Goal: Obtain resource: Download file/media

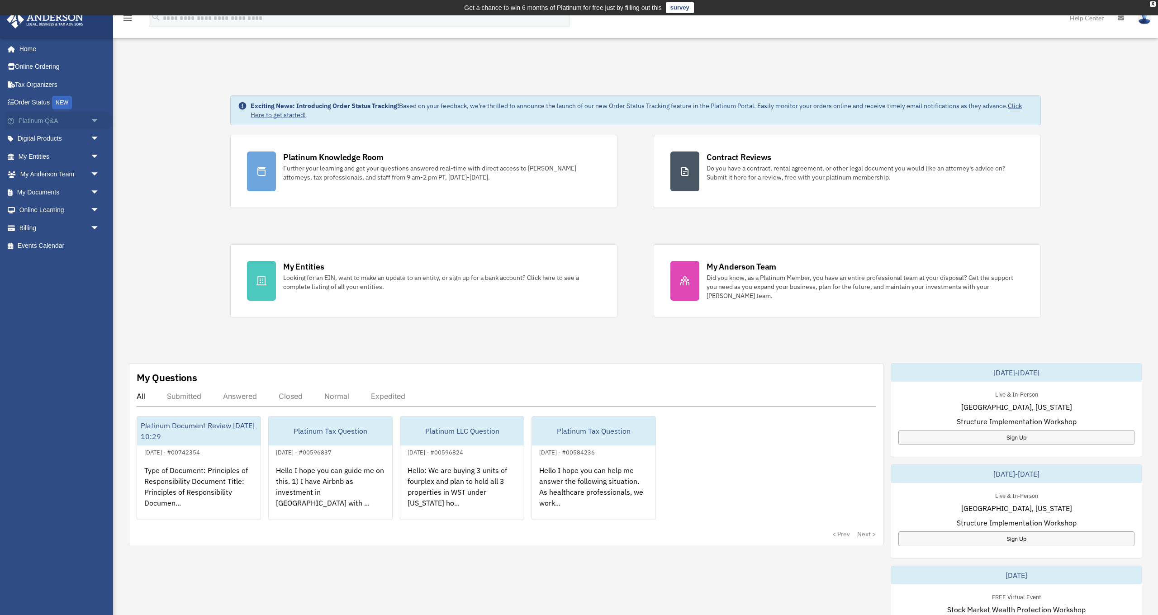
scroll to position [5, 0]
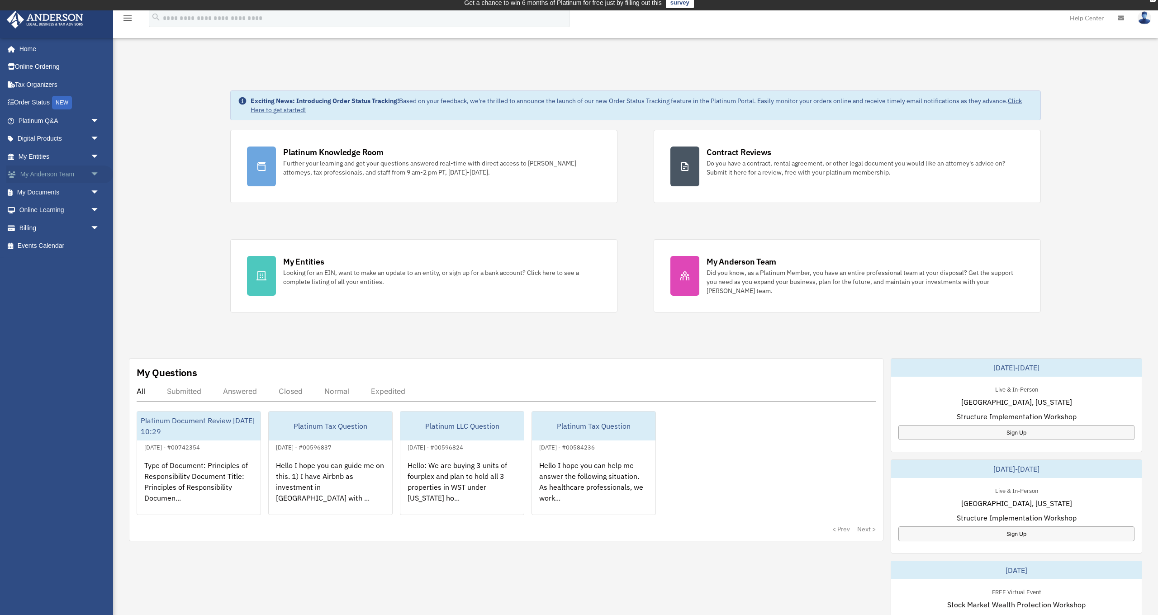
click at [93, 172] on span "arrow_drop_down" at bounding box center [99, 175] width 18 height 19
click at [97, 243] on span "arrow_drop_down" at bounding box center [99, 246] width 18 height 19
click at [38, 262] on link "Box" at bounding box center [63, 264] width 100 height 18
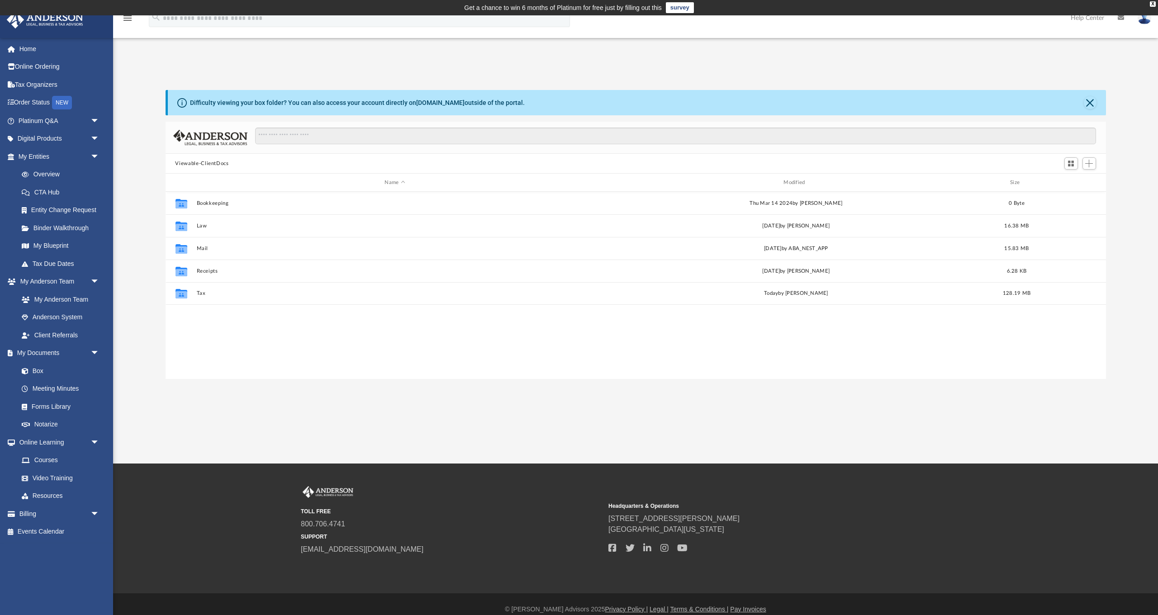
scroll to position [206, 940]
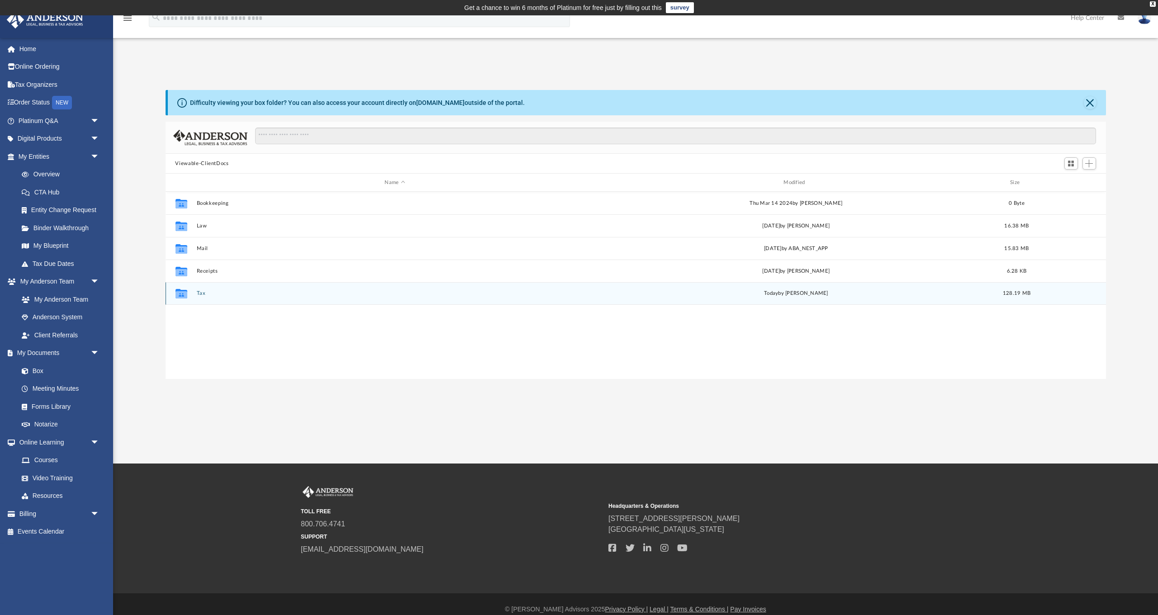
click at [199, 296] on button "Tax" at bounding box center [394, 293] width 397 height 6
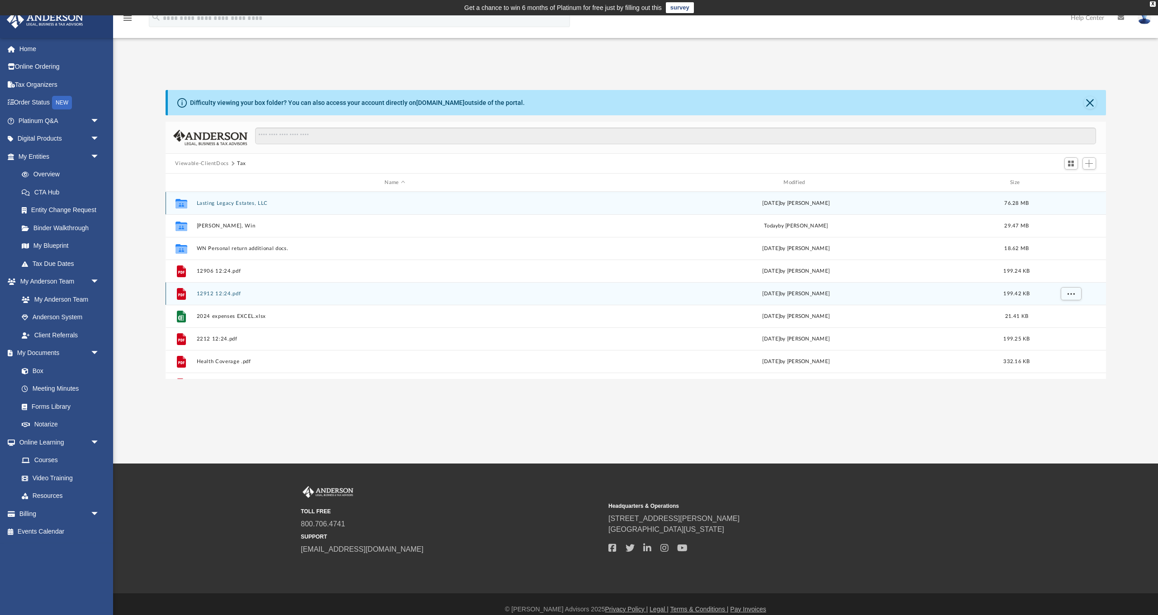
scroll to position [0, 0]
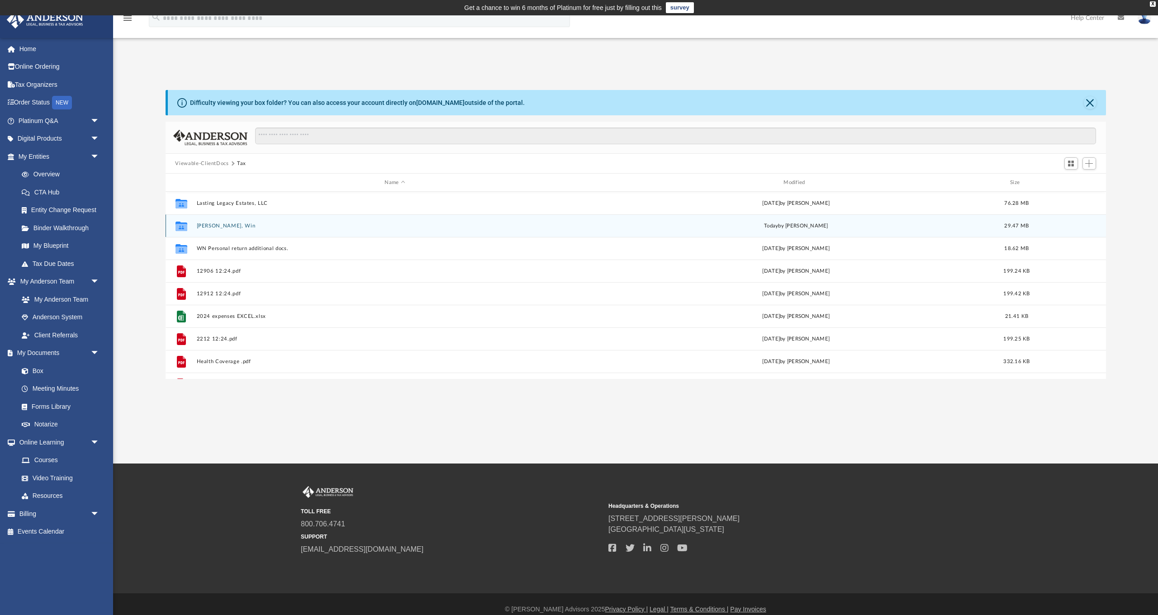
click at [203, 225] on button "[PERSON_NAME], Win" at bounding box center [394, 226] width 397 height 6
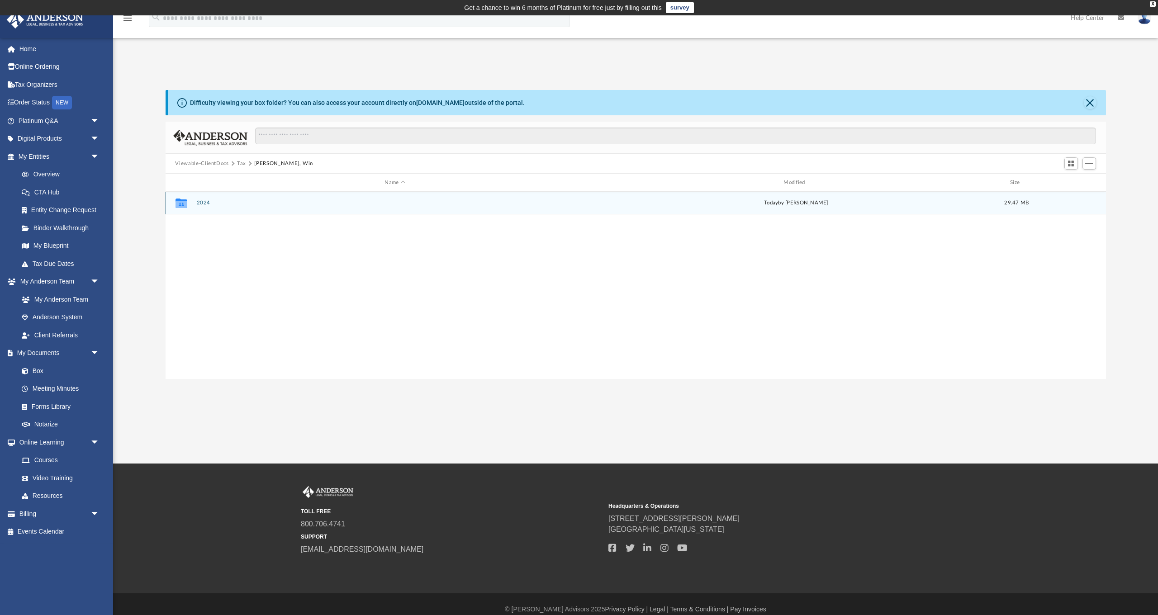
click at [200, 203] on button "2024" at bounding box center [394, 203] width 397 height 6
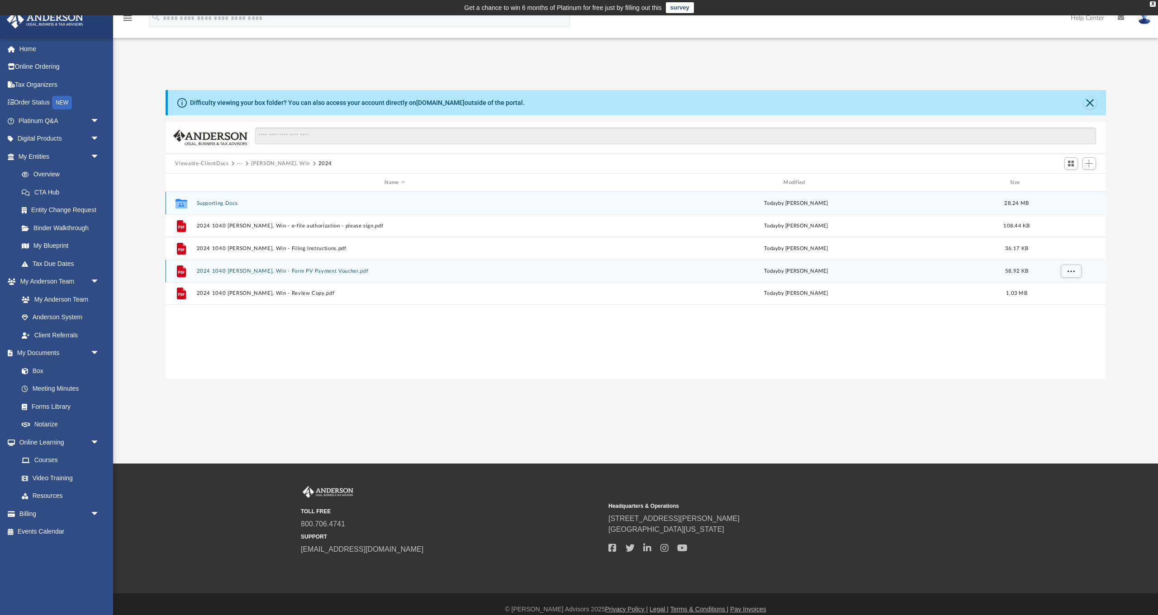
scroll to position [1, 0]
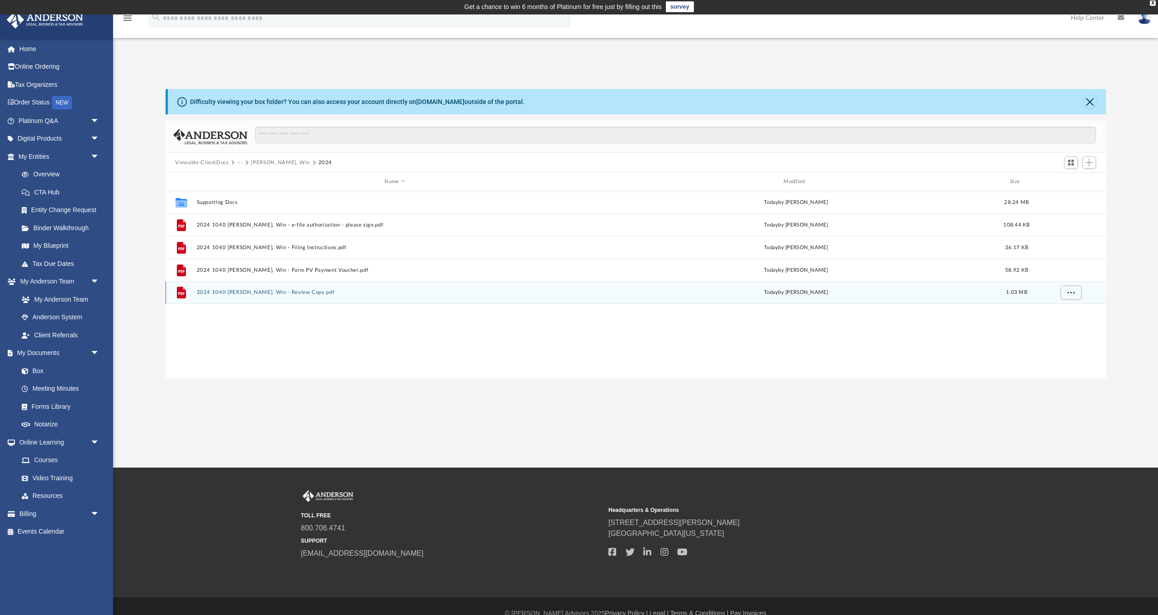
click at [284, 294] on button "2024 1040 [PERSON_NAME], Win - Review Copy.pdf" at bounding box center [394, 292] width 397 height 6
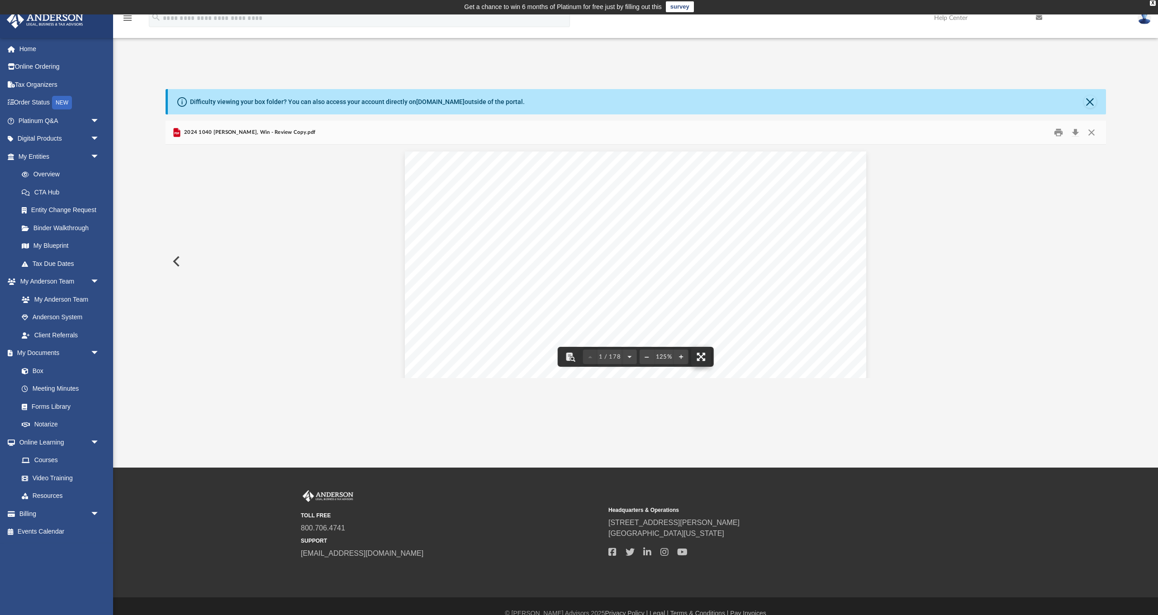
click at [704, 357] on button "File preview" at bounding box center [701, 357] width 20 height 20
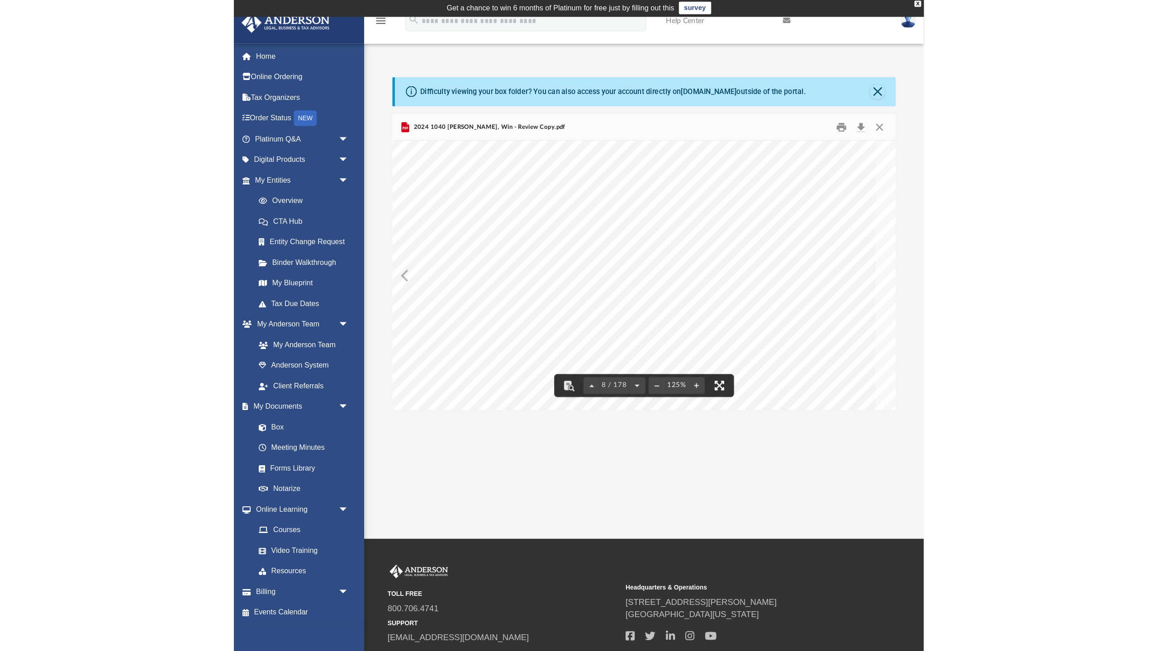
scroll to position [4274, 0]
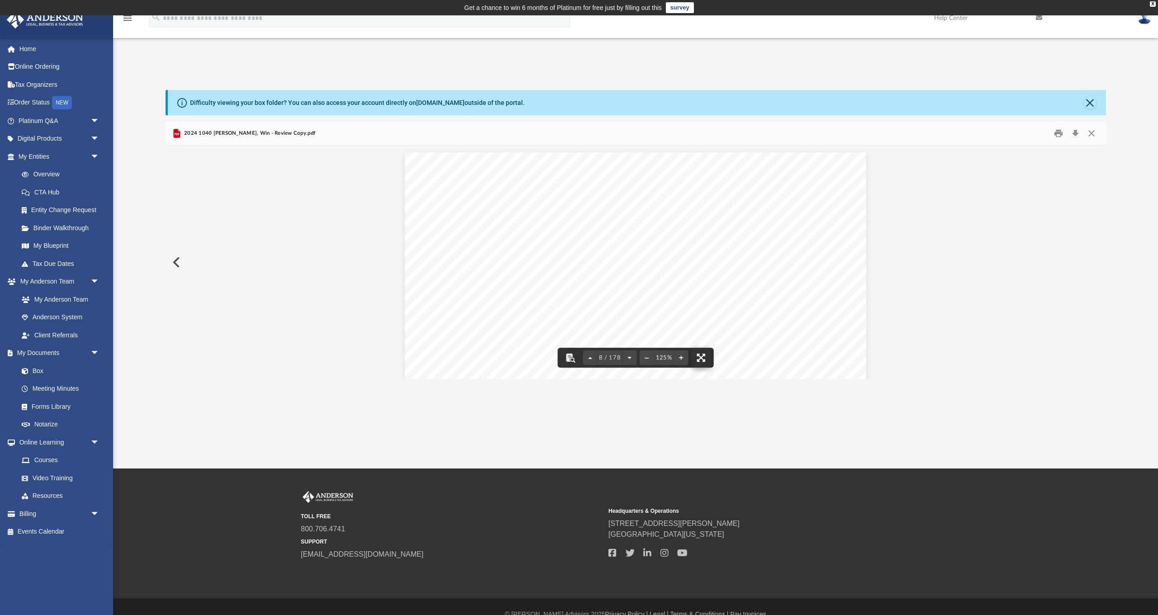
click at [702, 362] on button "File preview" at bounding box center [701, 358] width 20 height 20
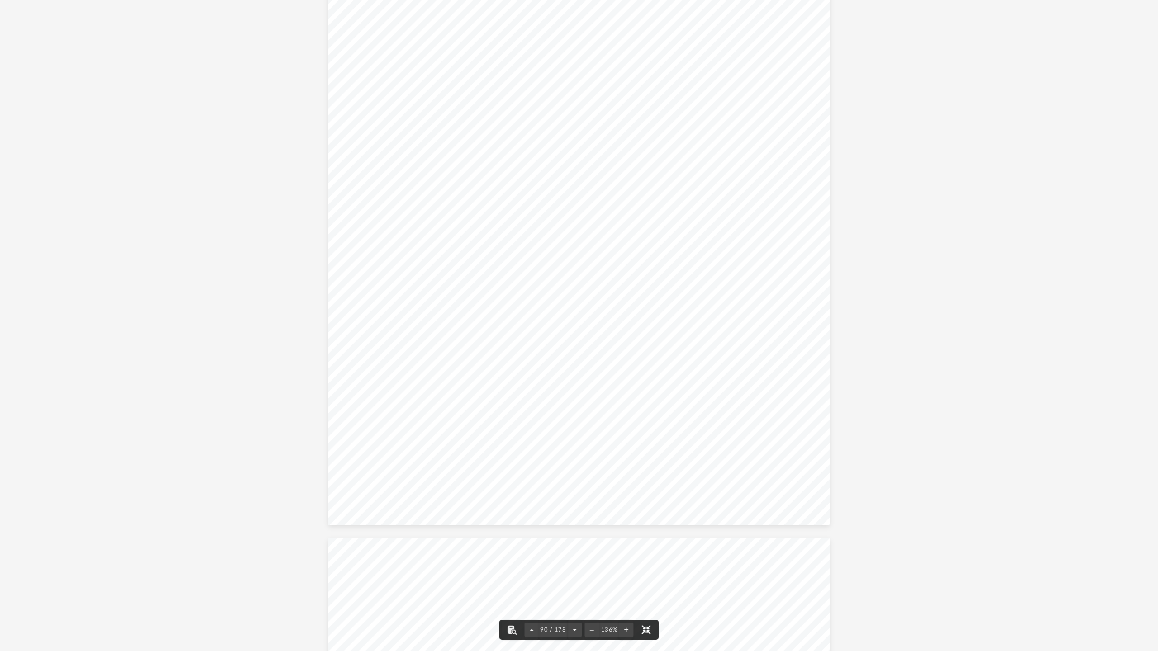
scroll to position [56098, 0]
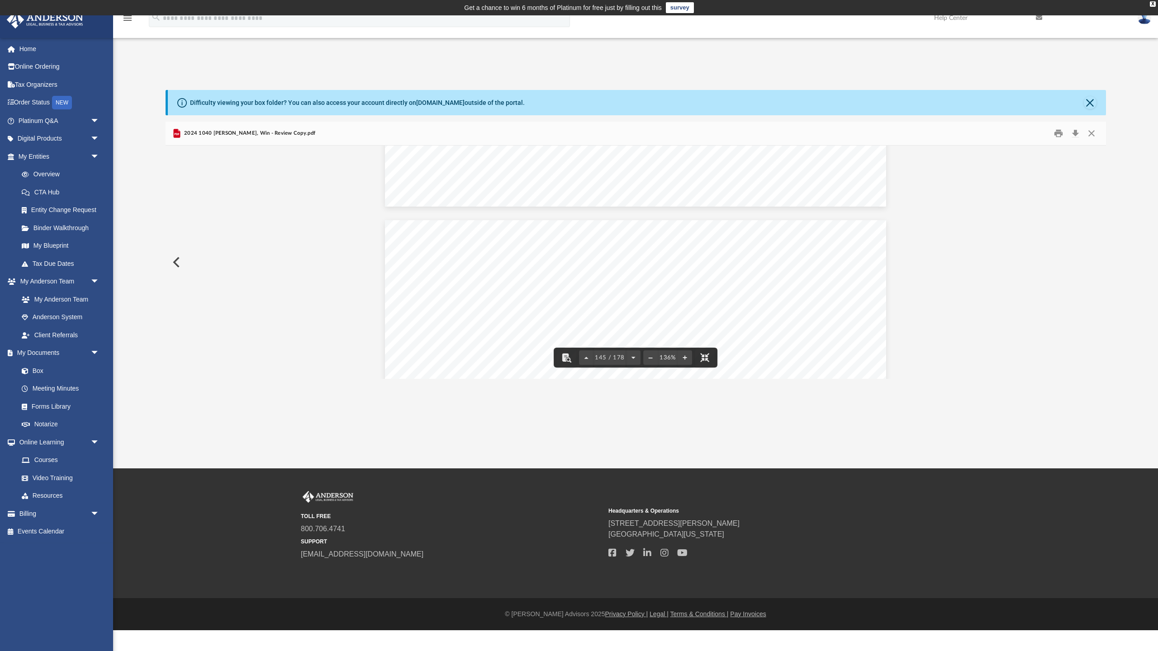
scroll to position [92256, 0]
drag, startPoint x: 761, startPoint y: 147, endPoint x: 767, endPoint y: 151, distance: 7.8
click at [702, 219] on div "419051 04-01-24 1. 2. 3a. 3b. 3c. 3d. 3e. 4a. 4b. 4c. 4d. 4e. 4f. 4g. 4h. 4i. 4…" at bounding box center [636, 543] width 502 height 649
click at [775, 219] on div "419051 04-01-24 1. 2. 3a. 3b. 3c. 3d. 3e. 4a. 4b. 4c. 4d. 4e. 4f. 4g. 4h. 4i. 4…" at bounding box center [636, 543] width 502 height 649
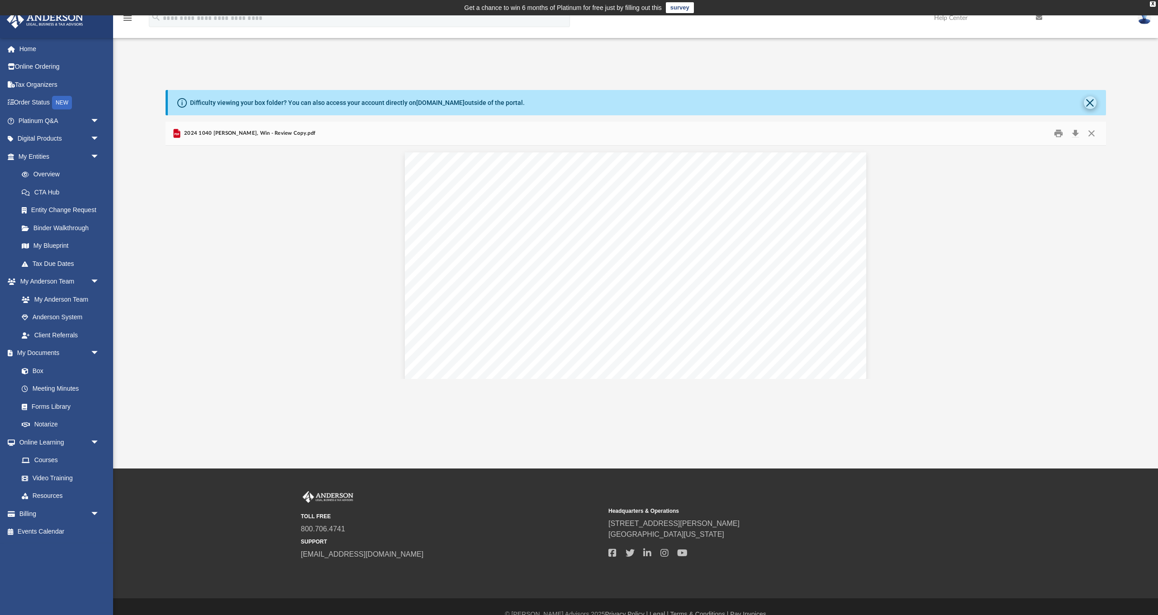
click at [1091, 102] on button "Close" at bounding box center [1090, 102] width 13 height 13
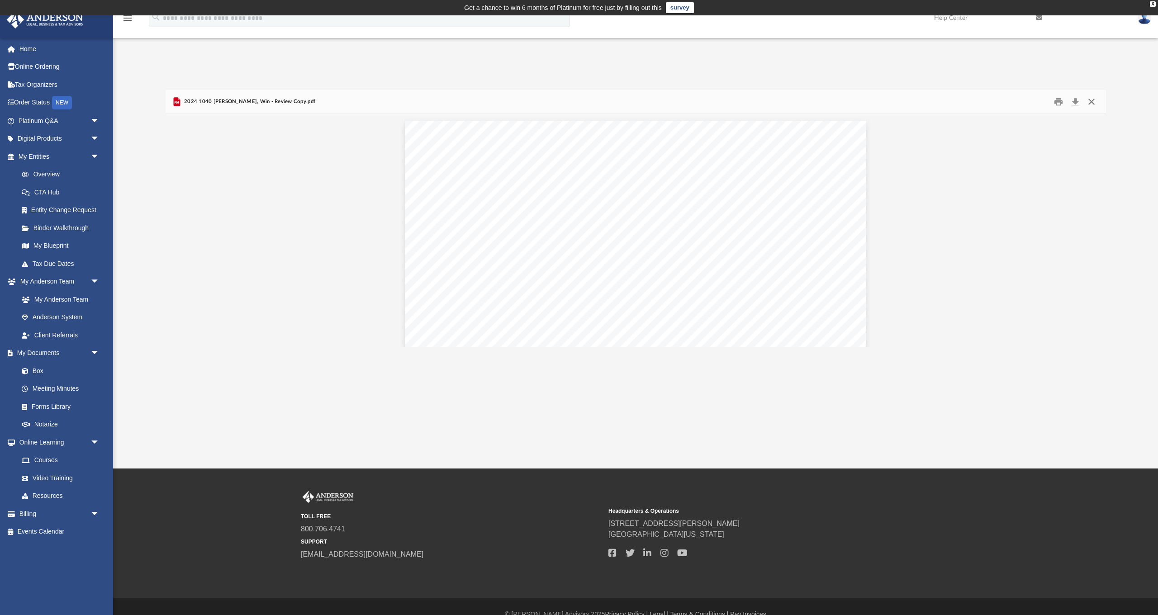
click at [1093, 101] on button "Close" at bounding box center [1091, 102] width 16 height 14
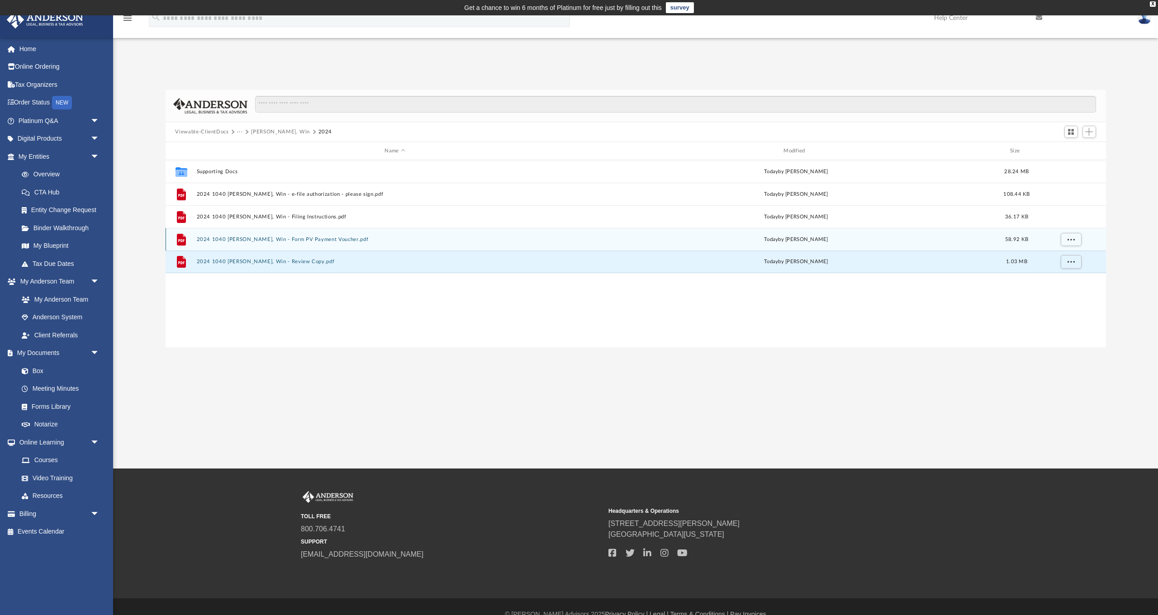
click at [314, 239] on button "2024 1040 [PERSON_NAME], Win - Form PV Payment Voucher.pdf" at bounding box center [394, 240] width 397 height 6
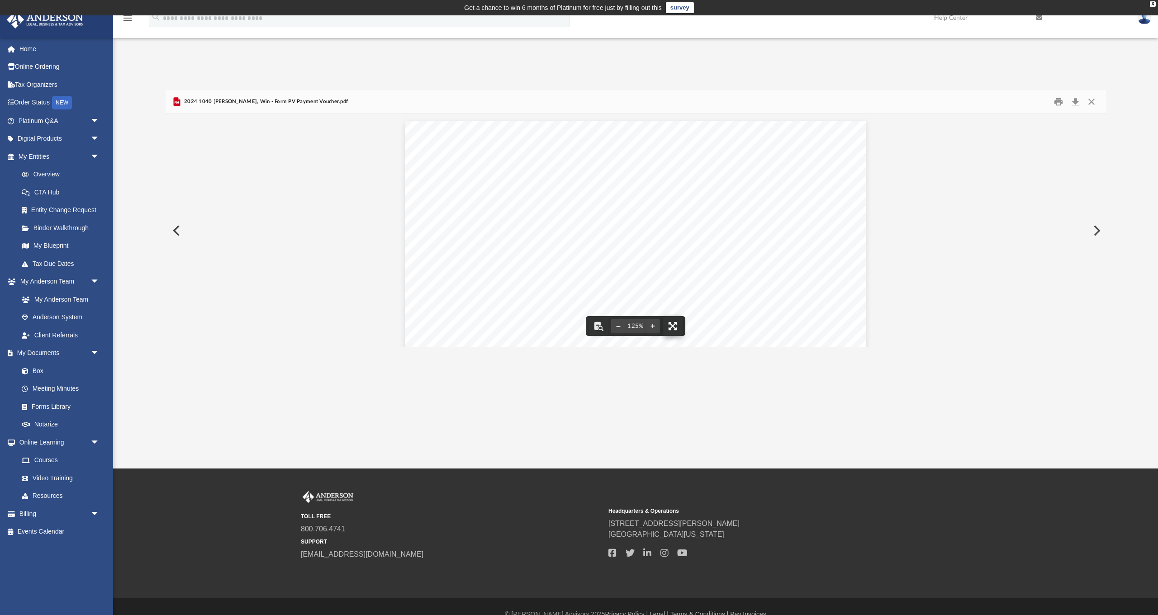
click at [675, 326] on button "File preview" at bounding box center [673, 326] width 20 height 20
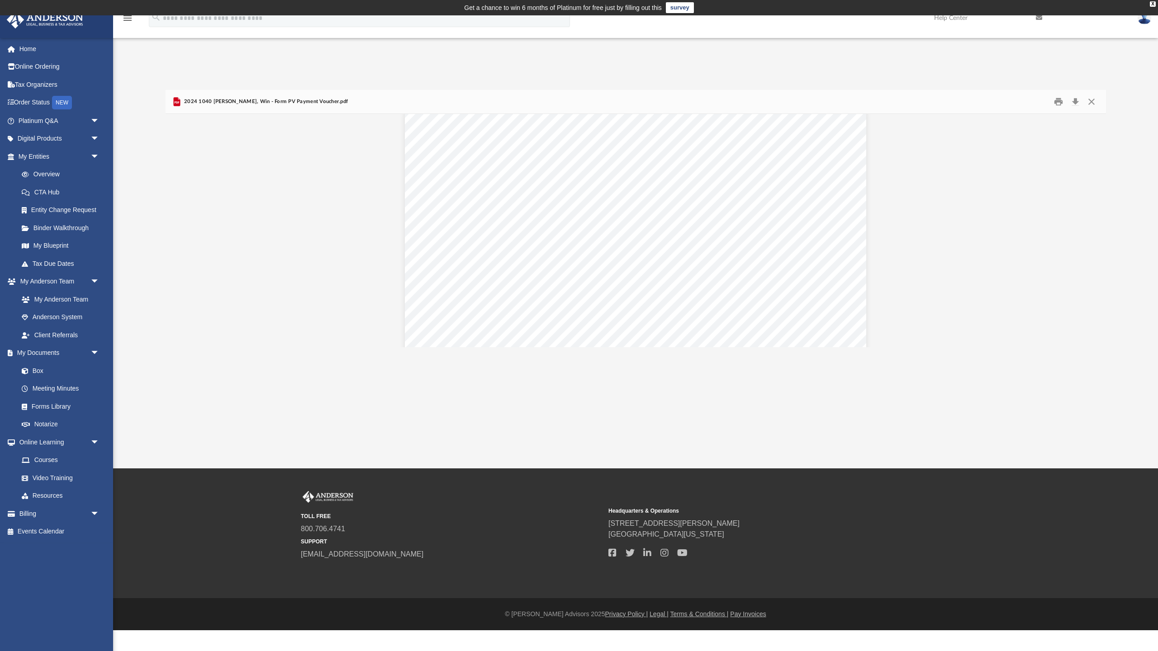
scroll to position [0, 0]
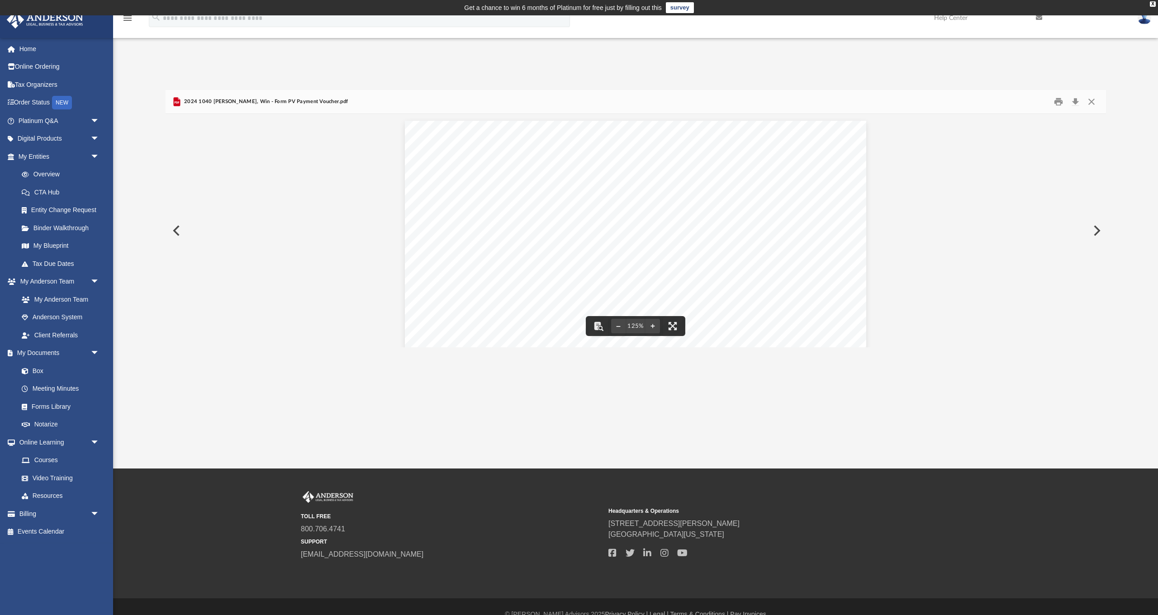
click at [1097, 228] on button "Preview" at bounding box center [1096, 230] width 20 height 25
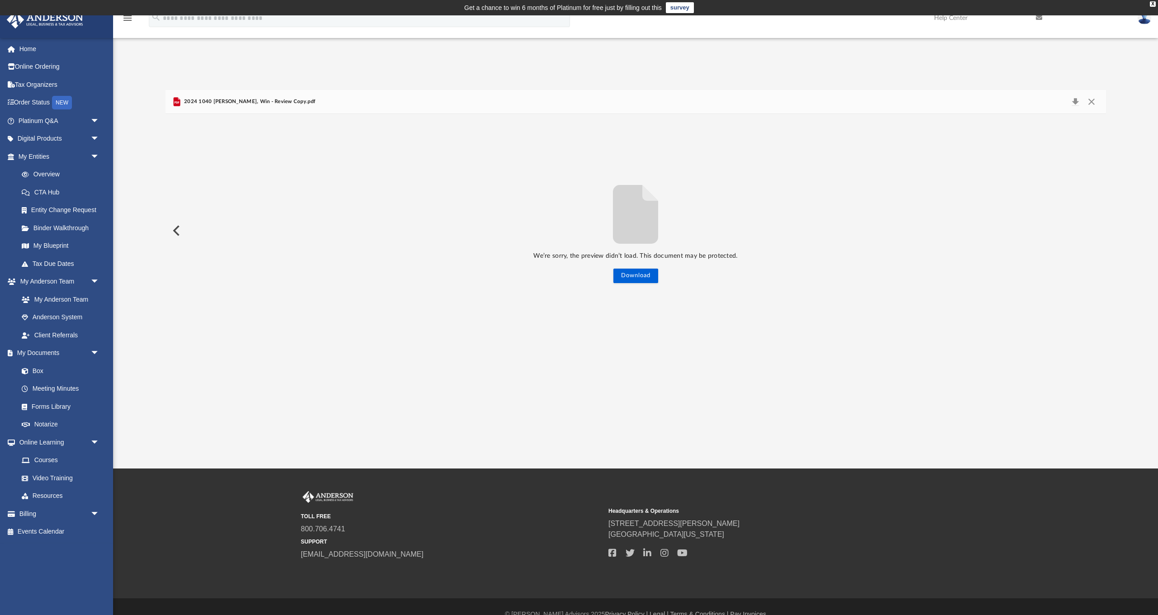
click at [175, 230] on button "Preview" at bounding box center [176, 230] width 20 height 25
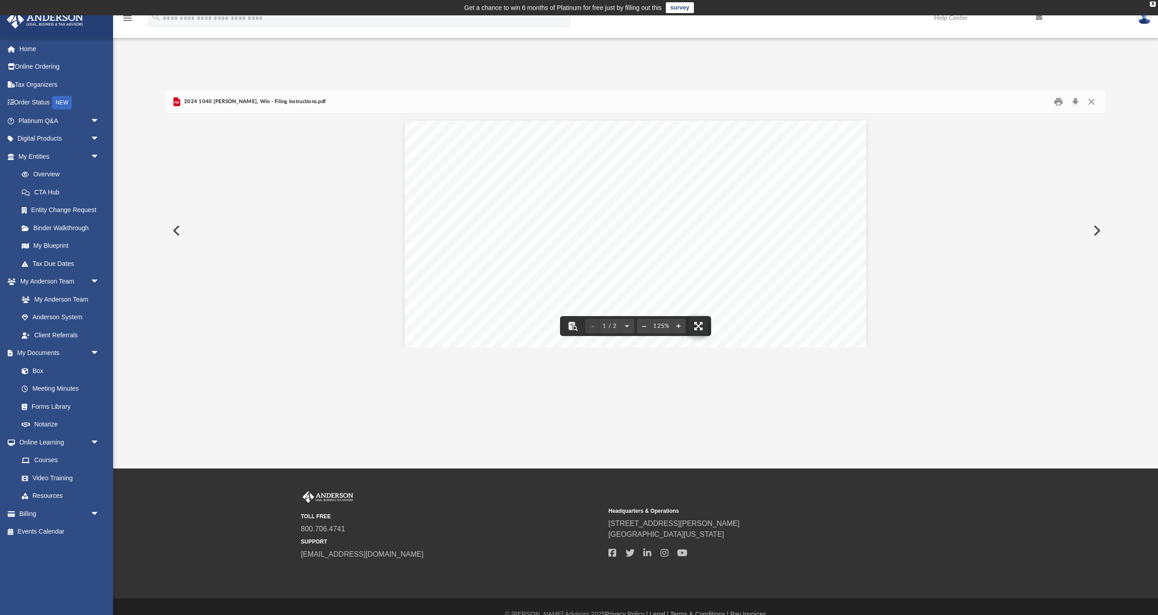
click at [703, 326] on button "File preview" at bounding box center [698, 326] width 20 height 20
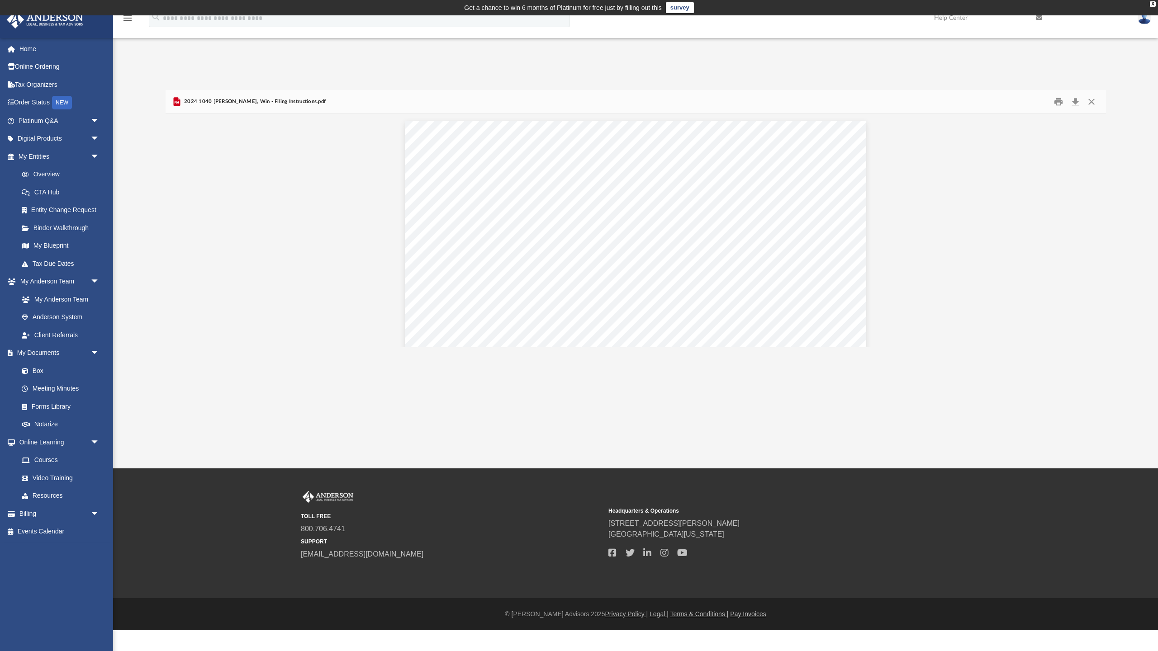
scroll to position [206, 940]
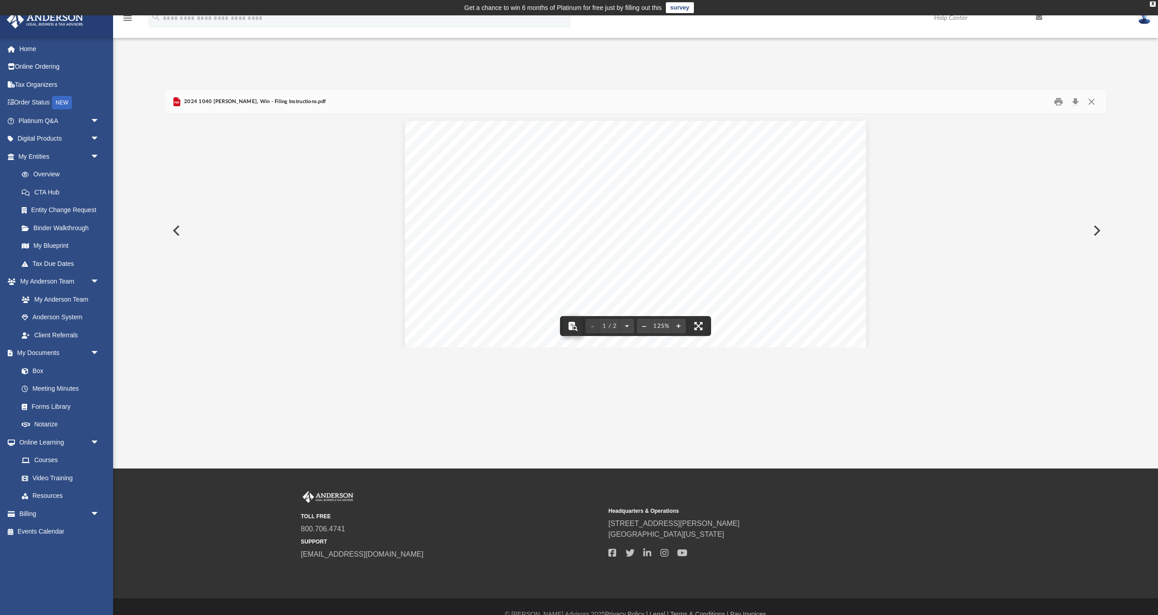
click at [574, 329] on button "File preview" at bounding box center [573, 326] width 20 height 20
click at [1061, 100] on button "Print" at bounding box center [1058, 102] width 18 height 14
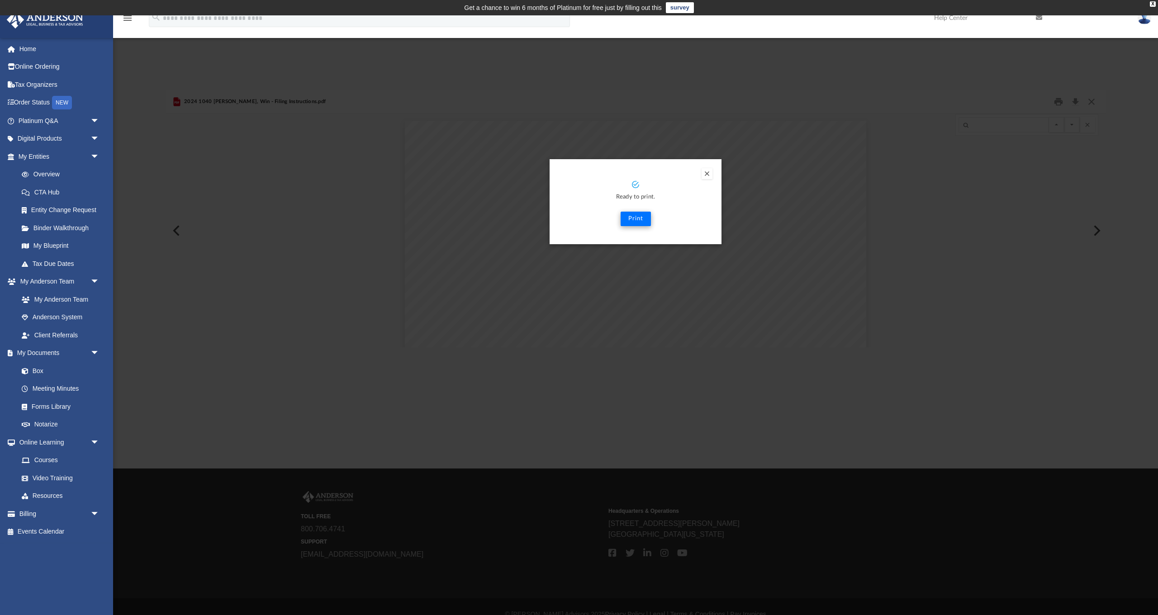
click at [640, 220] on button "Print" at bounding box center [636, 219] width 30 height 14
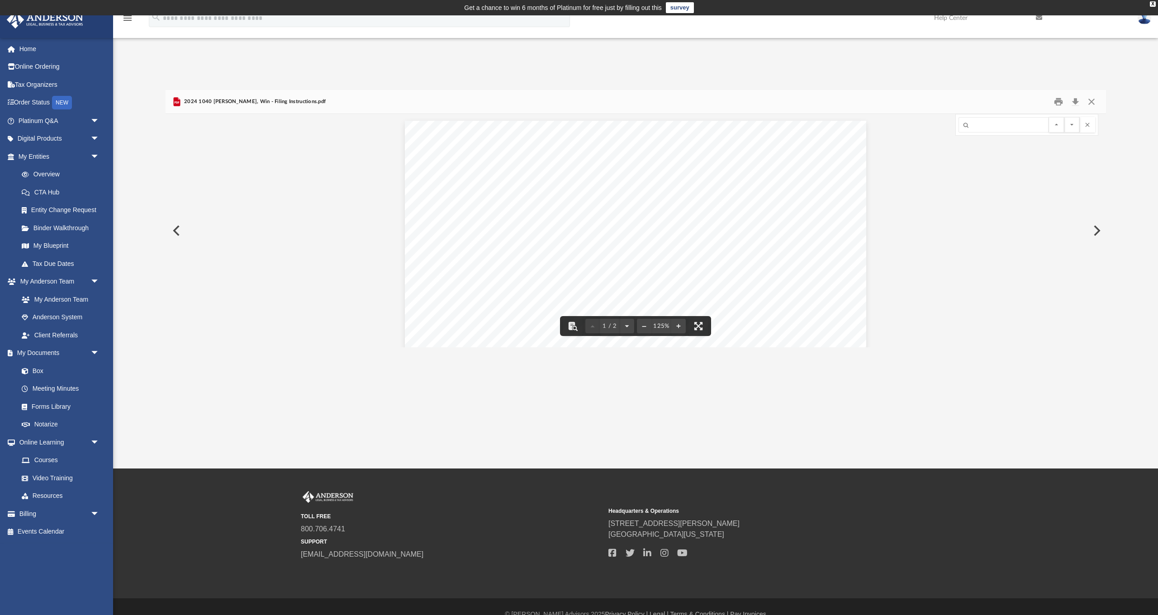
click at [176, 231] on button "Preview" at bounding box center [176, 230] width 20 height 25
click at [1093, 100] on button "Close" at bounding box center [1091, 102] width 16 height 14
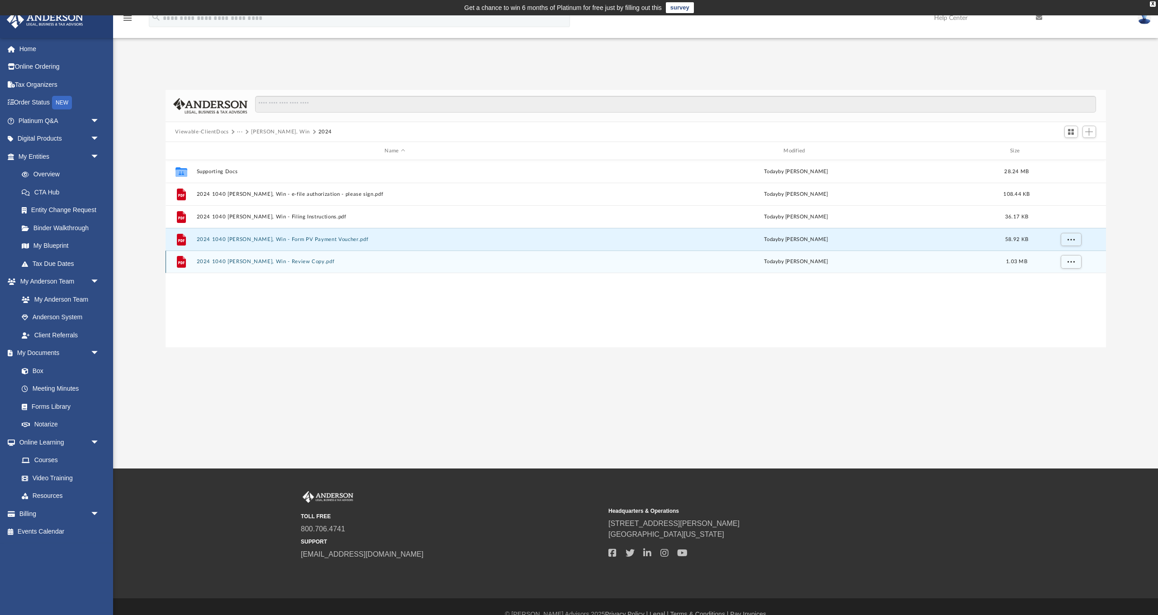
click at [263, 265] on div "File 2024 1040 [PERSON_NAME], Win - Review Copy.pdf [DATE] by [PERSON_NAME] 1.0…" at bounding box center [636, 262] width 940 height 23
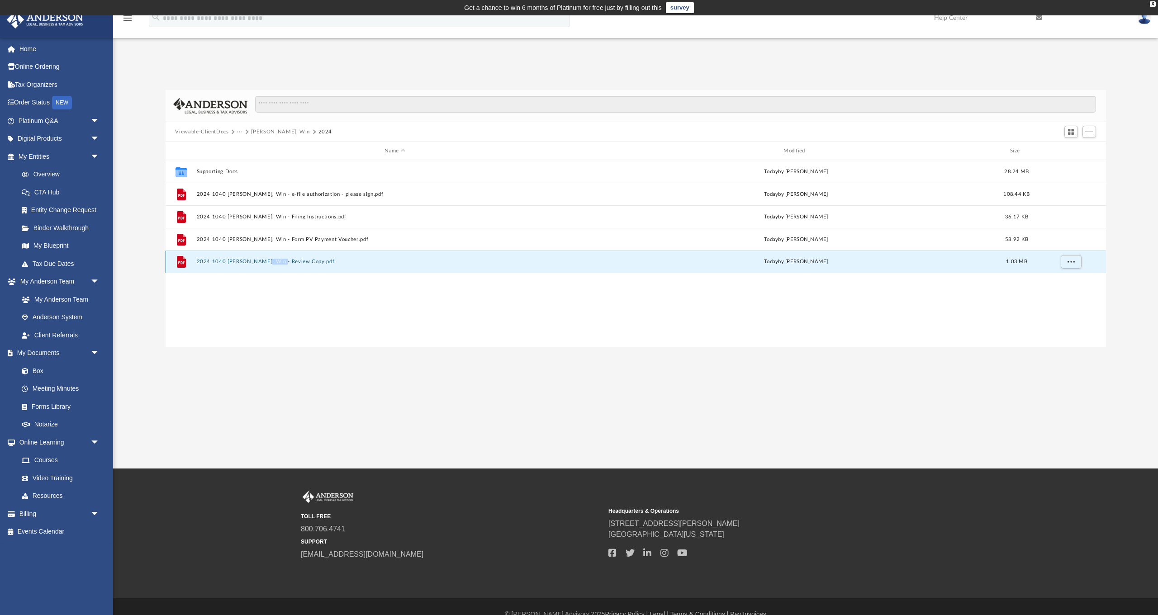
click at [263, 265] on div "File 2024 1040 [PERSON_NAME], Win - Review Copy.pdf [DATE] by [PERSON_NAME] 1.0…" at bounding box center [636, 262] width 940 height 23
click at [223, 261] on button "2024 1040 [PERSON_NAME], Win - Review Copy.pdf" at bounding box center [394, 262] width 397 height 6
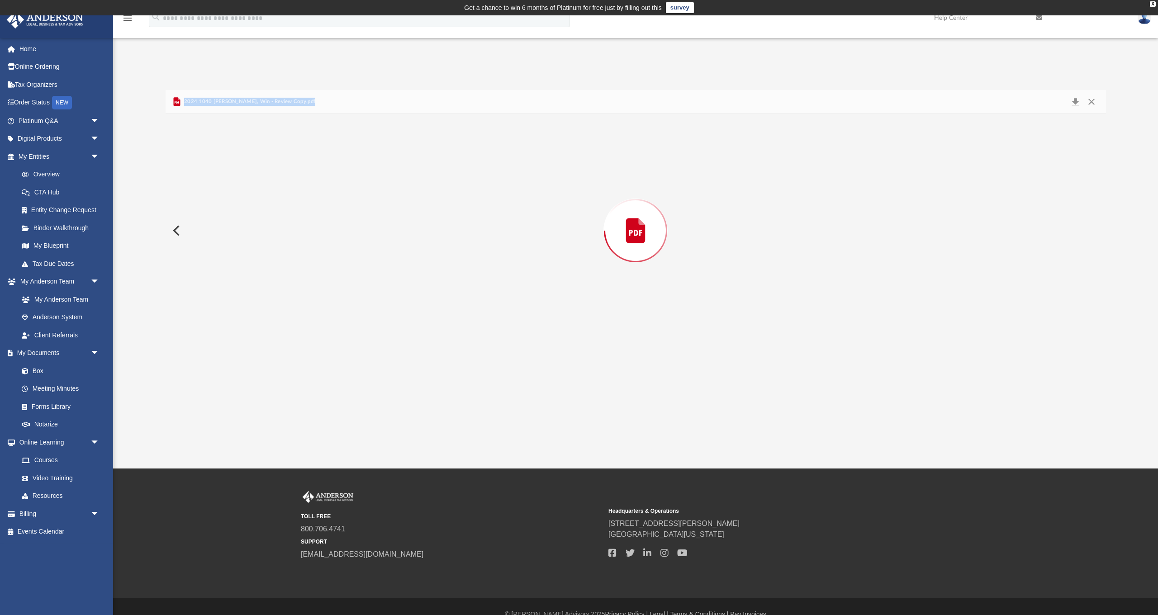
click at [223, 261] on div "Preview" at bounding box center [636, 230] width 940 height 233
click at [174, 230] on button "Preview" at bounding box center [176, 230] width 20 height 25
click at [675, 326] on button "File preview" at bounding box center [673, 326] width 20 height 20
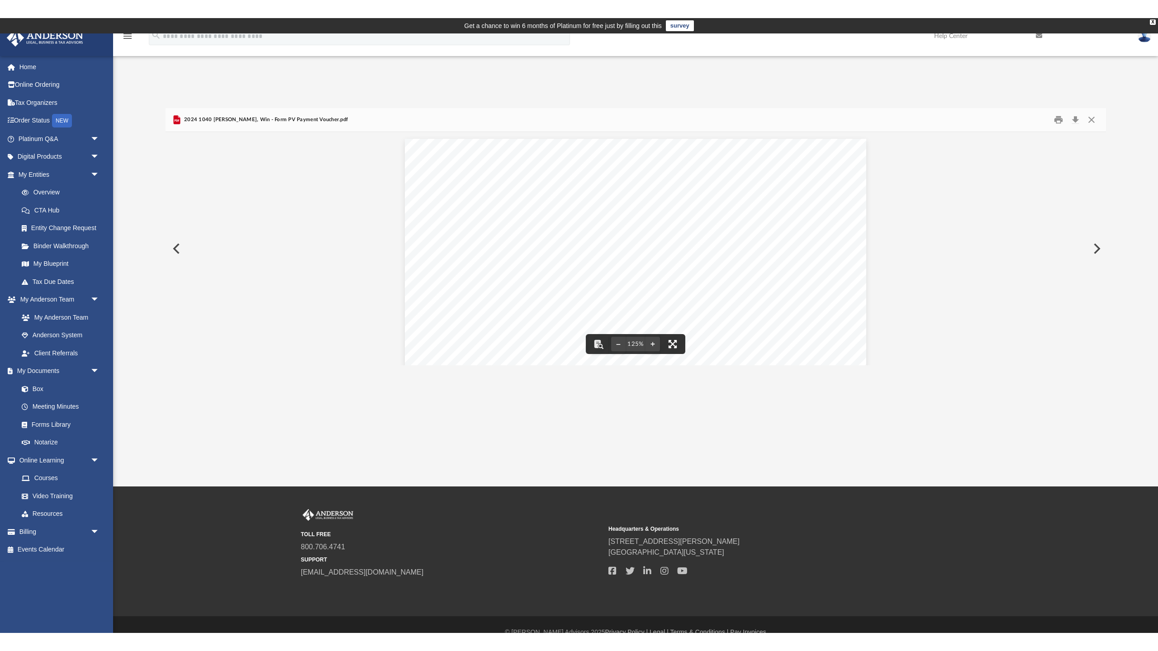
scroll to position [0, 0]
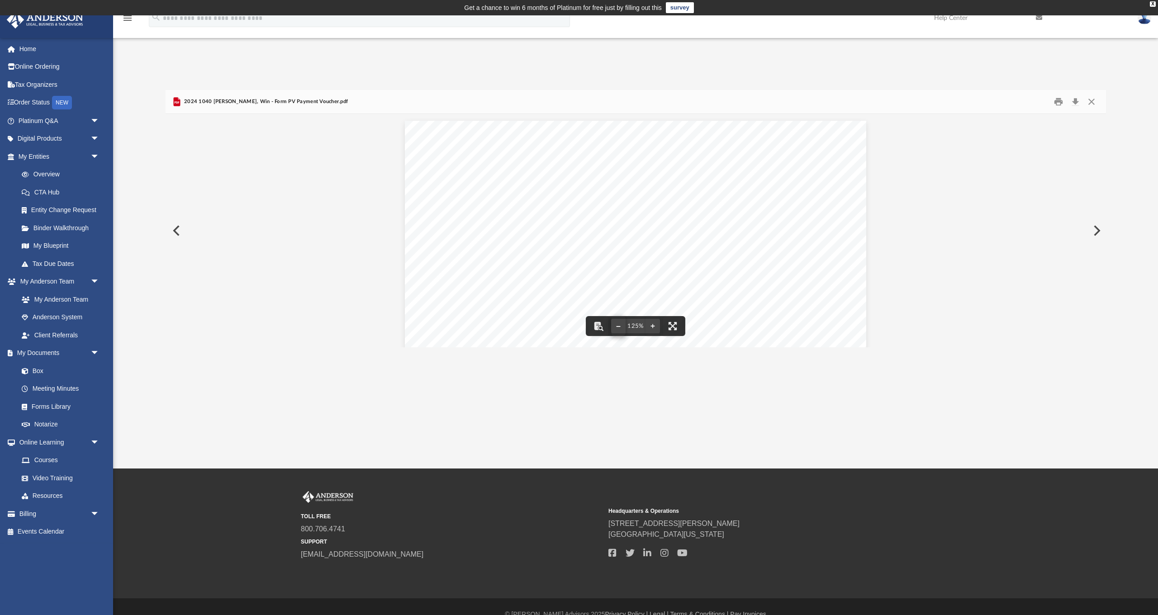
click at [618, 325] on button "File preview" at bounding box center [618, 326] width 14 height 20
click at [1057, 101] on button "Print" at bounding box center [1058, 102] width 18 height 14
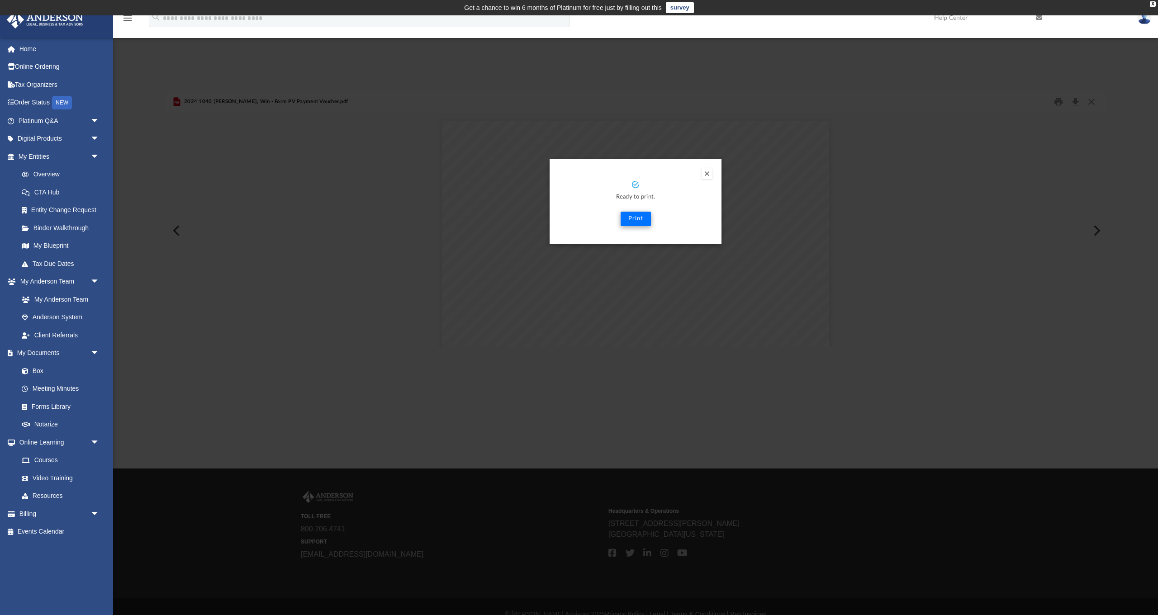
click at [635, 218] on button "Print" at bounding box center [636, 219] width 30 height 14
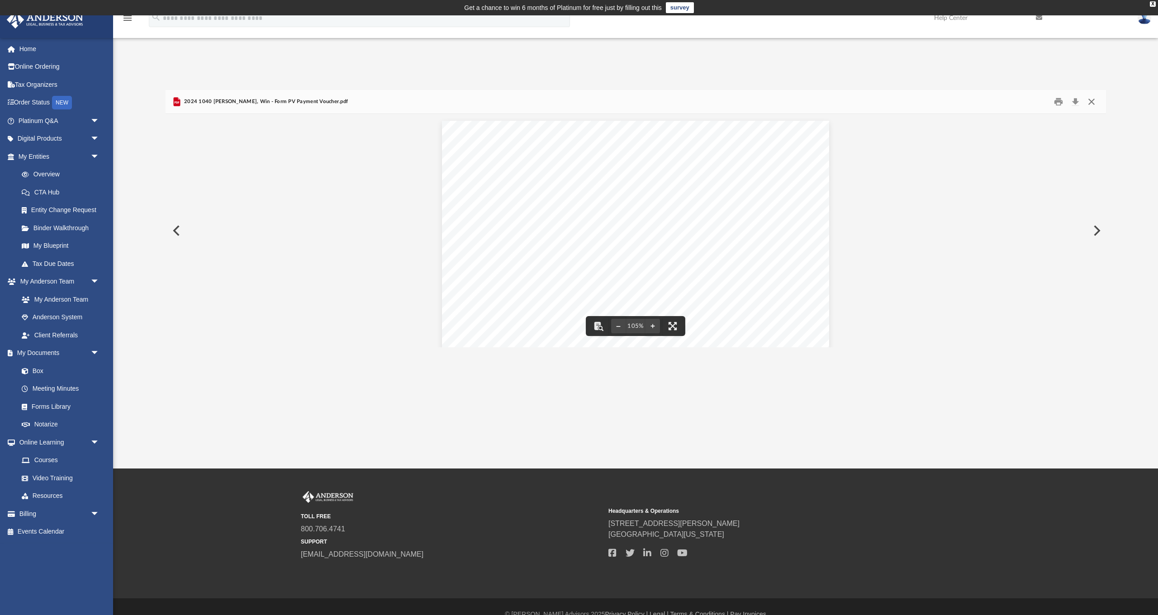
click at [1092, 101] on button "Close" at bounding box center [1091, 102] width 16 height 14
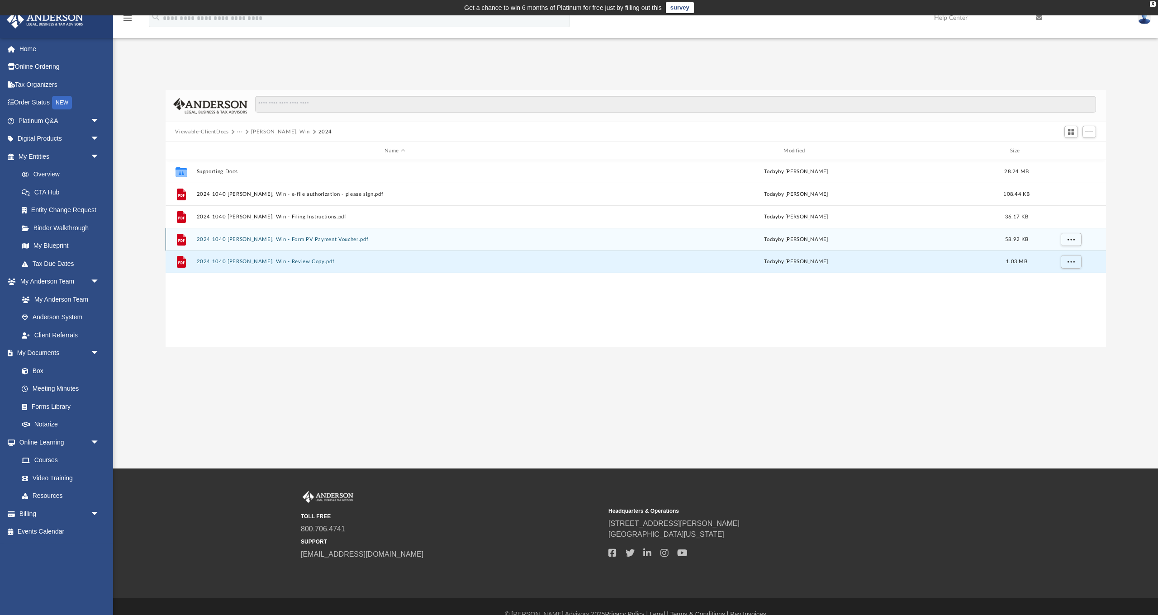
click at [290, 240] on button "2024 1040 [PERSON_NAME], Win - Form PV Payment Voucher.pdf" at bounding box center [394, 240] width 397 height 6
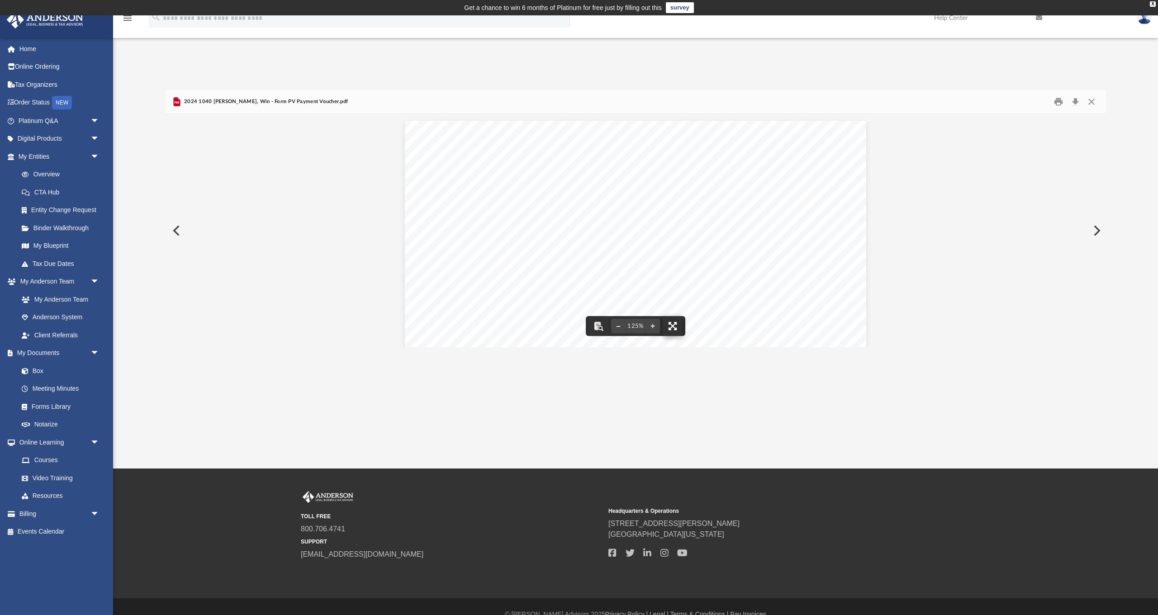
click at [677, 326] on button "File preview" at bounding box center [673, 326] width 20 height 20
click at [1093, 103] on button "Close" at bounding box center [1091, 102] width 16 height 14
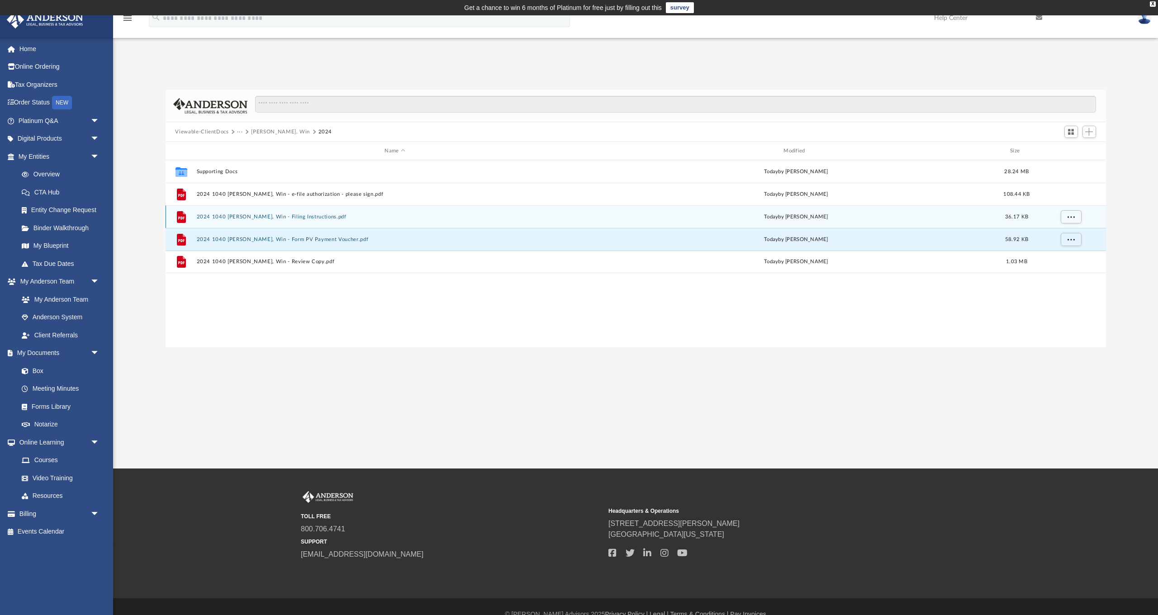
click at [292, 217] on button "2024 1040 [PERSON_NAME], Win - Filing Instructions.pdf" at bounding box center [394, 217] width 397 height 6
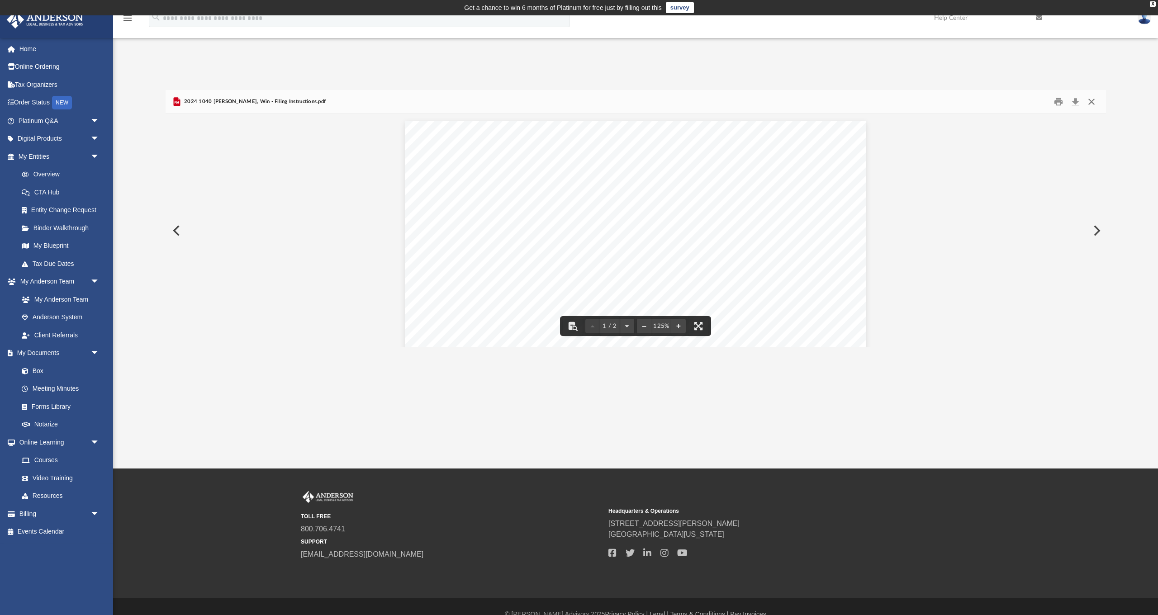
click at [1093, 100] on button "Close" at bounding box center [1091, 102] width 16 height 14
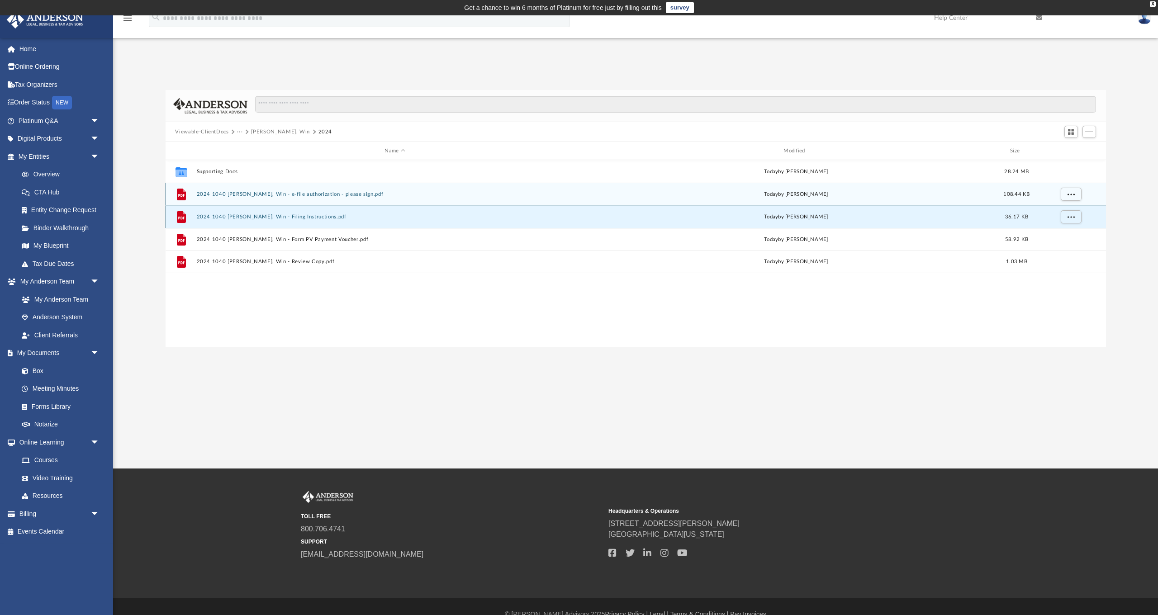
scroll to position [3, 0]
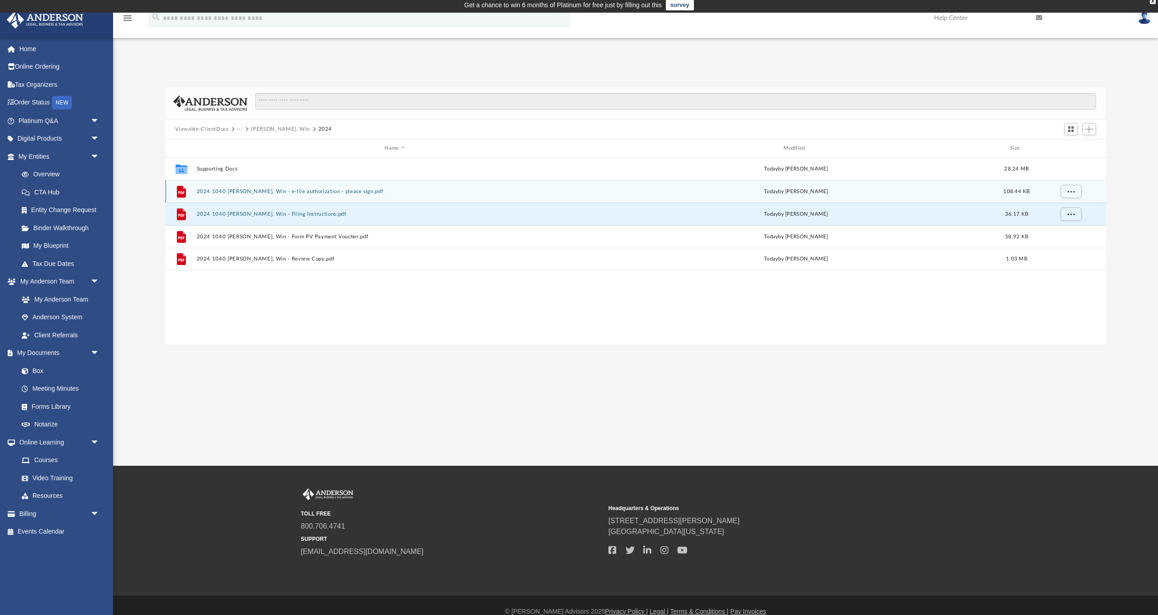
click at [313, 192] on button "2024 1040 [PERSON_NAME], Win - e-file authorization - please sign.pdf" at bounding box center [394, 192] width 397 height 6
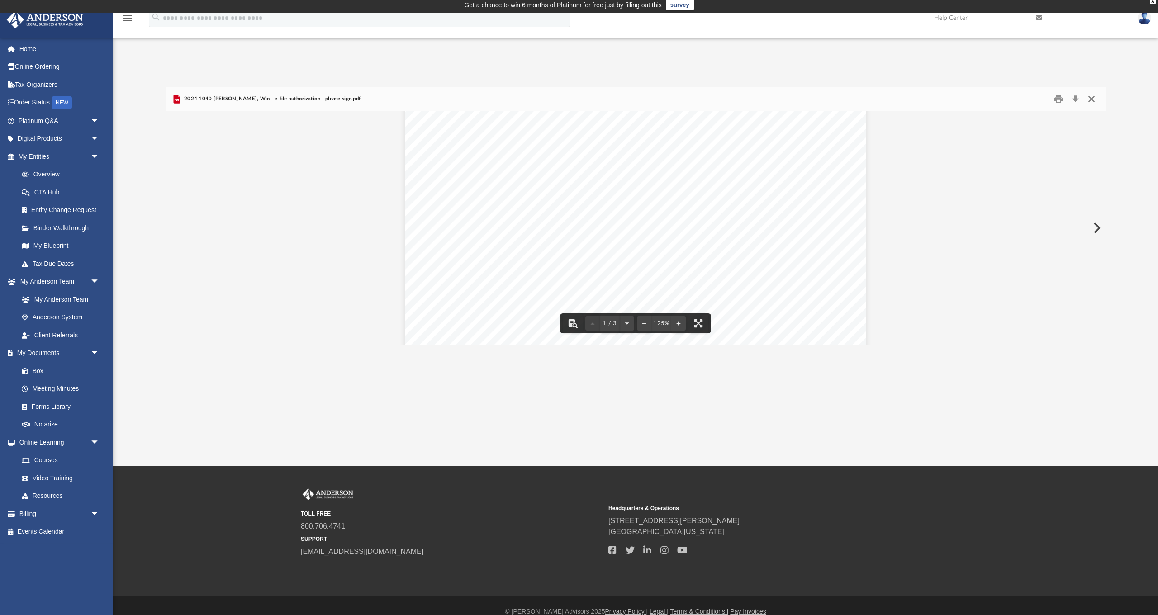
scroll to position [34, 0]
click at [1091, 98] on button "Close" at bounding box center [1091, 99] width 16 height 14
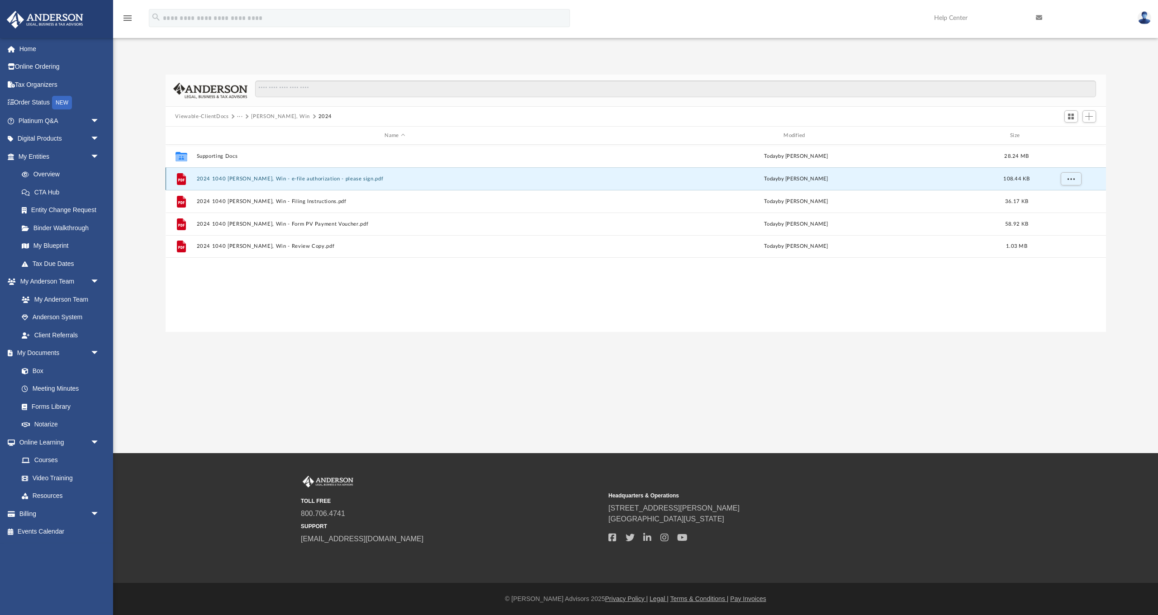
scroll to position [15, 0]
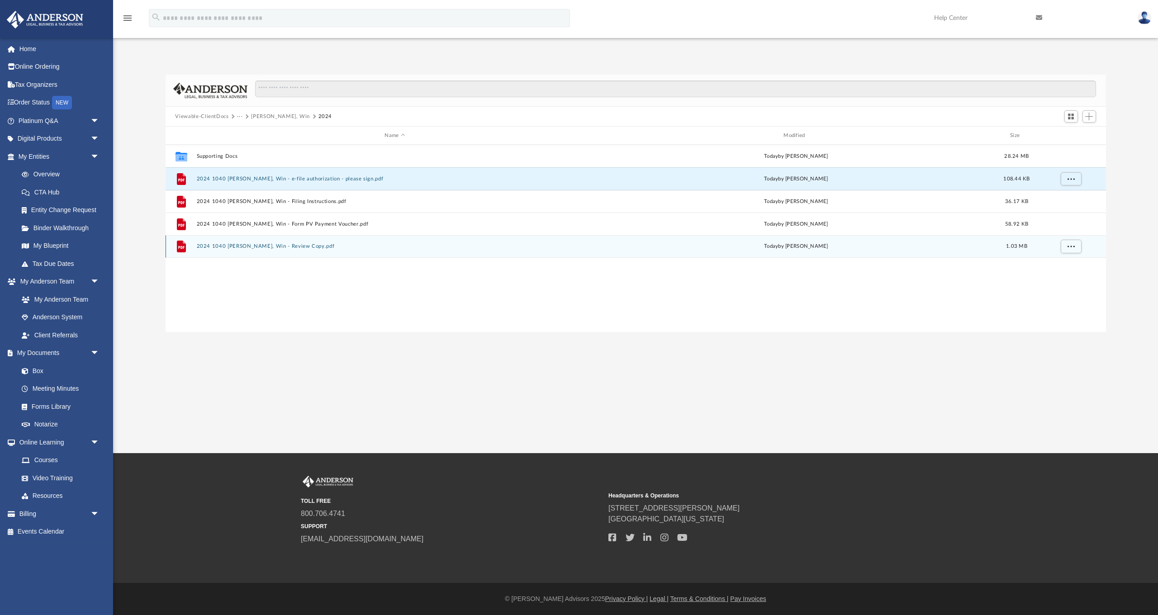
click at [272, 247] on button "2024 1040 [PERSON_NAME], Win - Review Copy.pdf" at bounding box center [394, 246] width 397 height 6
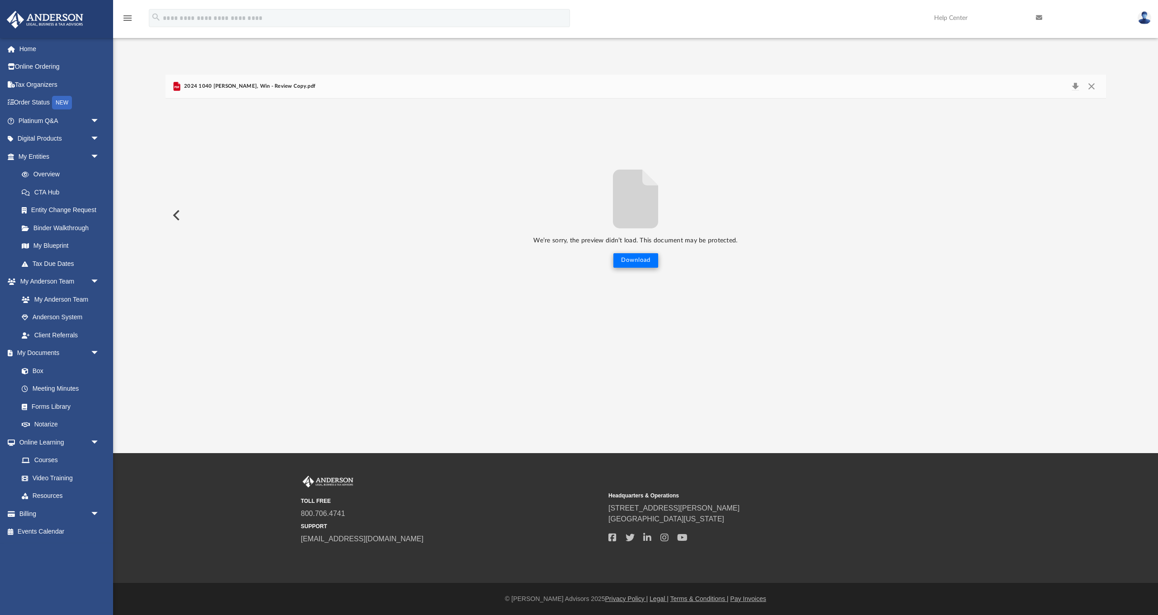
click at [645, 262] on button "Download" at bounding box center [635, 260] width 45 height 14
click at [1093, 84] on button "Close" at bounding box center [1091, 86] width 16 height 13
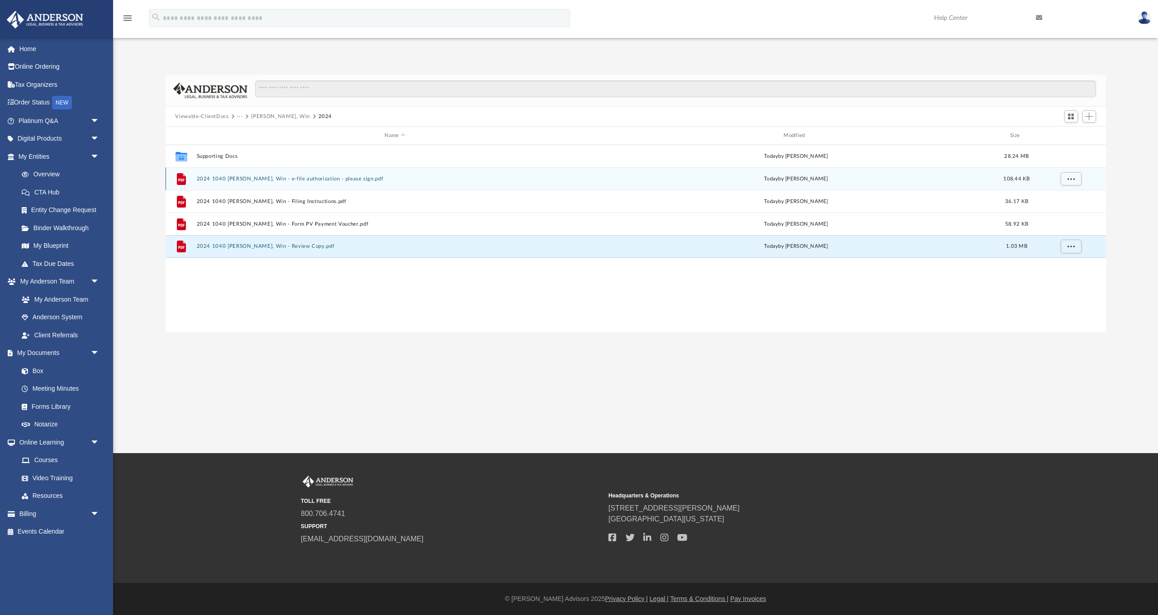
click at [326, 179] on button "2024 1040 [PERSON_NAME], Win - e-file authorization - please sign.pdf" at bounding box center [394, 179] width 397 height 6
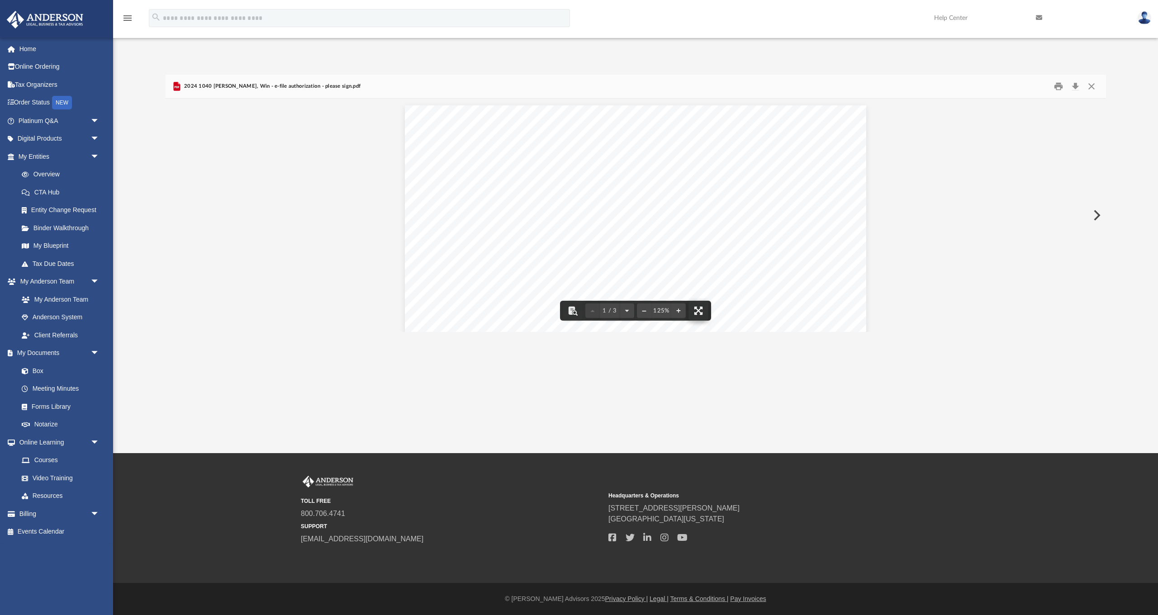
click at [699, 313] on button "File preview" at bounding box center [698, 311] width 20 height 20
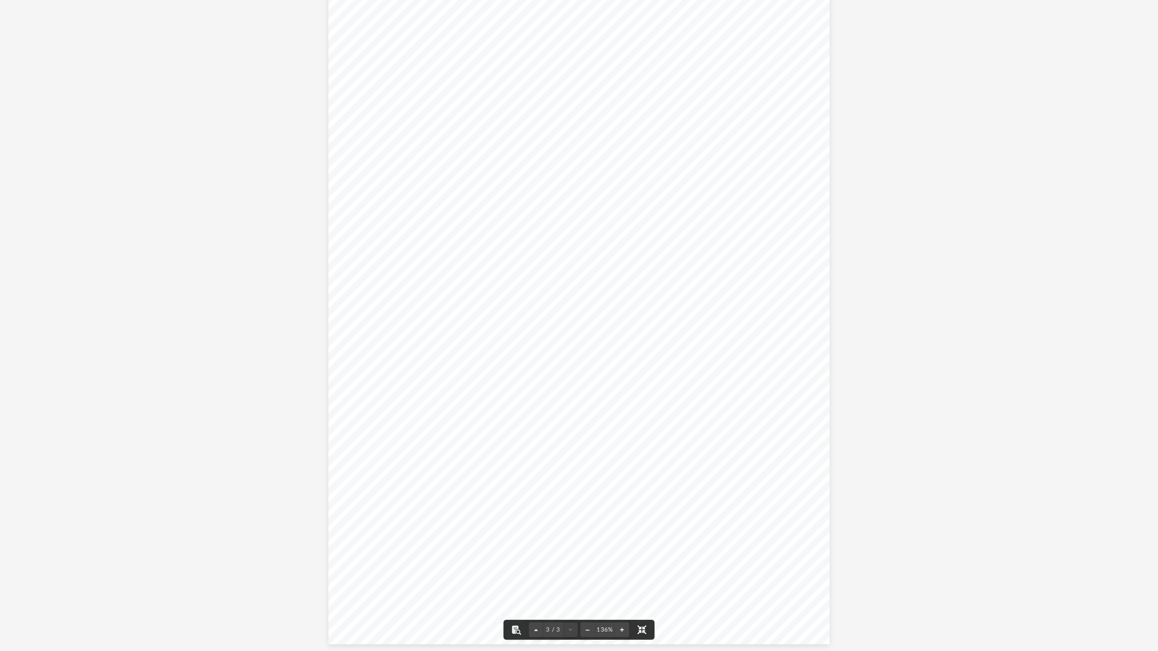
scroll to position [1337, 0]
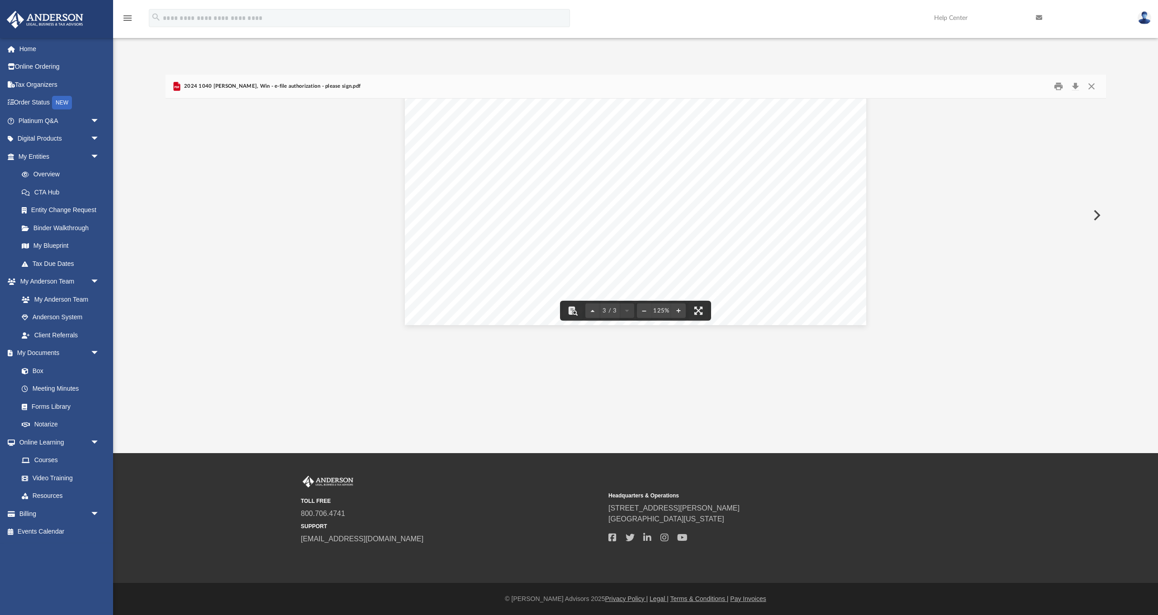
scroll to position [15, 0]
